Goal: Task Accomplishment & Management: Use online tool/utility

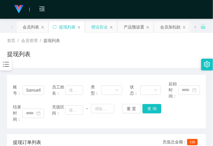
click at [103, 28] on div "赠送彩金" at bounding box center [99, 26] width 16 height 11
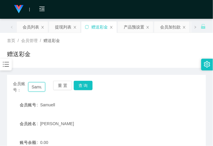
click at [37, 84] on input "Samuell" at bounding box center [36, 86] width 17 height 9
paste input "Samuell"
type input "Samuell"
click at [86, 83] on button "查 询" at bounding box center [83, 85] width 19 height 9
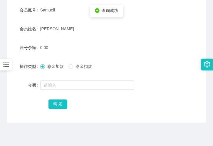
scroll to position [98, 0]
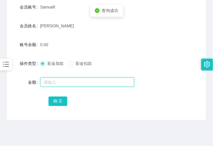
click at [62, 84] on input "text" at bounding box center [87, 82] width 94 height 9
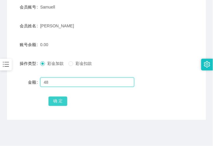
type input "48"
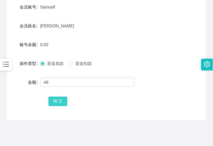
click at [57, 100] on button "确 定" at bounding box center [57, 101] width 19 height 9
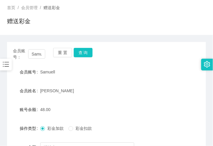
scroll to position [33, 0]
click at [78, 51] on button "查 询" at bounding box center [83, 52] width 19 height 9
drag, startPoint x: 121, startPoint y: 36, endPoint x: 110, endPoint y: 37, distance: 10.7
click at [120, 36] on div "会员账号： [PERSON_NAME] 重 置 查 询 会员账号 Samuell 会员姓名 [PERSON_NAME] 账号余额 48.00 操作类型 彩金加…" at bounding box center [106, 110] width 199 height 150
click at [81, 52] on button "查 询" at bounding box center [83, 52] width 19 height 9
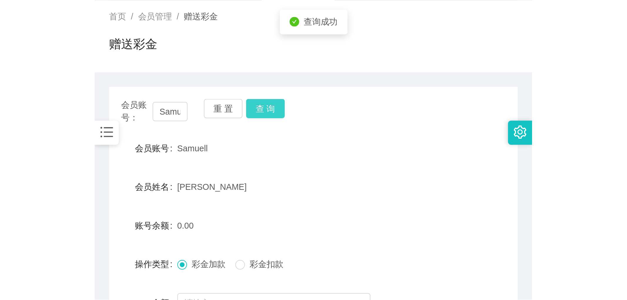
scroll to position [0, 0]
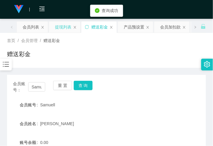
click at [61, 24] on div "提现列表" at bounding box center [63, 26] width 16 height 11
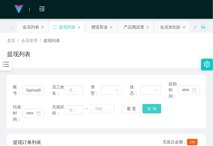
click at [149, 109] on button "查 询" at bounding box center [152, 108] width 19 height 9
click at [149, 109] on div "重 置 查 询" at bounding box center [137, 108] width 31 height 9
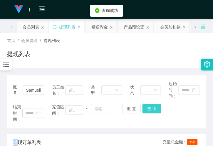
click at [149, 109] on button "查 询" at bounding box center [152, 108] width 19 height 9
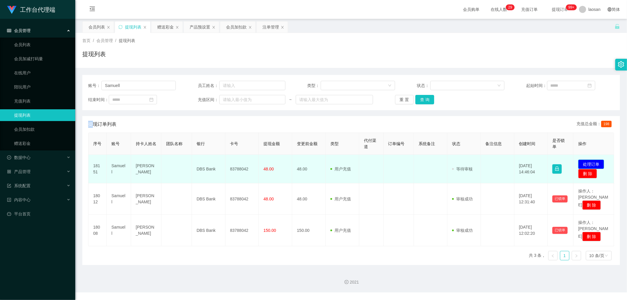
click at [213, 146] on button "处理订单" at bounding box center [591, 164] width 26 height 9
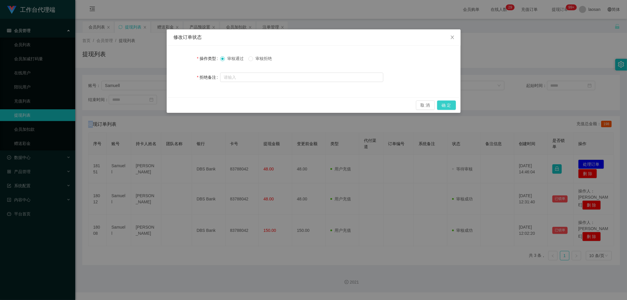
click at [213, 105] on button "确 定" at bounding box center [446, 105] width 19 height 9
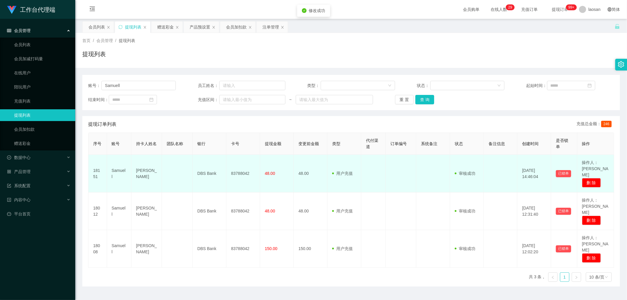
click at [213, 146] on td "83788042" at bounding box center [243, 174] width 34 height 38
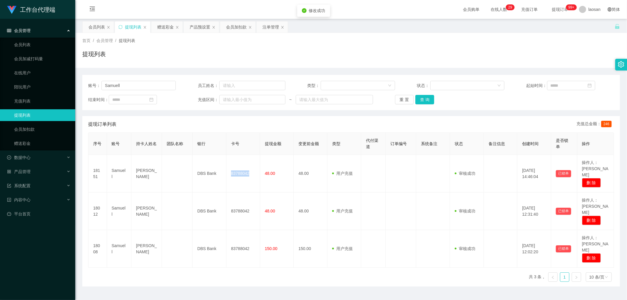
copy td "83788042"
